Goal: Check status

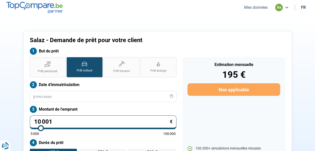
click at [257, 6] on button "Mes données" at bounding box center [256, 7] width 27 height 5
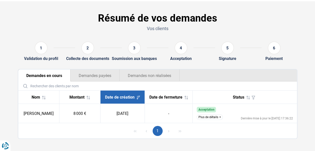
scroll to position [19, 0]
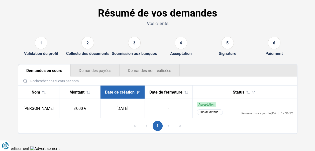
click at [209, 113] on button "Plus de détails" at bounding box center [210, 112] width 26 height 6
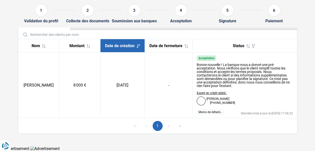
scroll to position [0, 0]
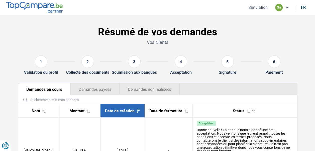
click at [98, 89] on button "Demandes payées" at bounding box center [94, 89] width 49 height 12
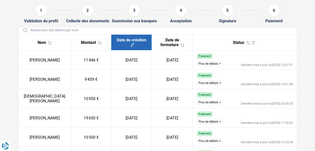
scroll to position [75, 0]
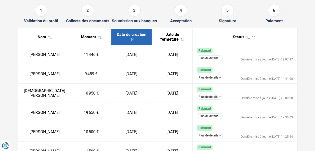
click at [208, 78] on button "Plus de détails" at bounding box center [210, 78] width 26 height 6
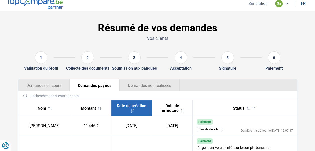
scroll to position [0, 0]
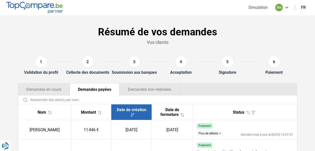
click at [46, 89] on button "Demandes en cours" at bounding box center [43, 89] width 51 height 12
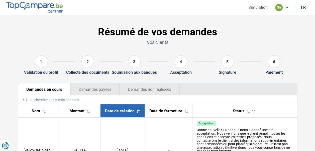
click at [141, 90] on button "Demandes non réalisées" at bounding box center [150, 89] width 60 height 12
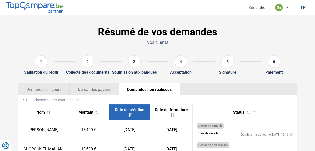
click at [90, 88] on button "Demandes payées" at bounding box center [94, 89] width 49 height 12
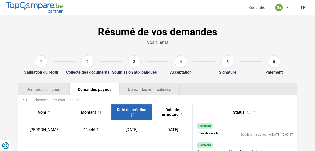
click at [54, 88] on button "Demandes en cours" at bounding box center [43, 89] width 51 height 12
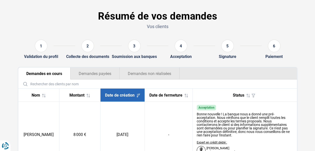
scroll to position [65, 0]
